Goal: Task Accomplishment & Management: Manage account settings

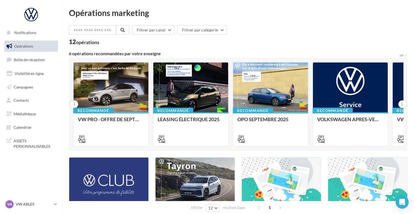
click at [35, 61] on span "Boîte de réception" at bounding box center [29, 59] width 31 height 5
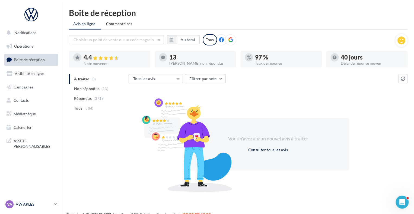
click at [56, 205] on icon at bounding box center [55, 204] width 3 height 5
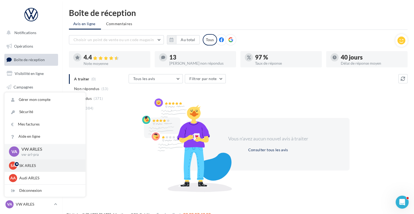
click at [45, 168] on p "SK ARLES" at bounding box center [49, 165] width 60 height 5
